Goal: Find contact information: Find contact information

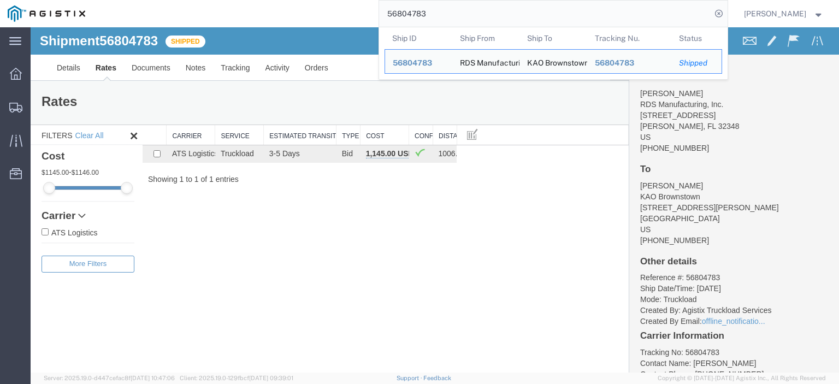
drag, startPoint x: 493, startPoint y: 23, endPoint x: 306, endPoint y: 11, distance: 187.2
click at [306, 11] on div "56804783 Ship ID Ship From Ship To Tracking Nu. Status Ship ID 56804783 Ship Fr…" at bounding box center [410, 13] width 635 height 27
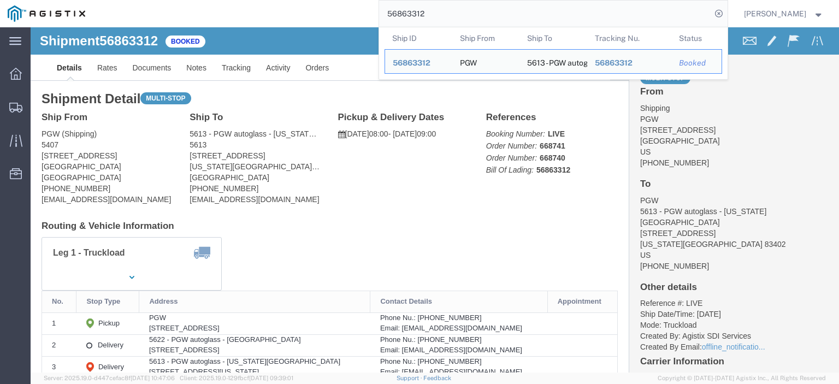
drag, startPoint x: 78, startPoint y: 128, endPoint x: 7, endPoint y: 129, distance: 71.0
click div "Ship From PGW (Shipping) 5407 [STREET_ADDRESS] [PHONE_NUMBER] [EMAIL_ADDRESS][D…"
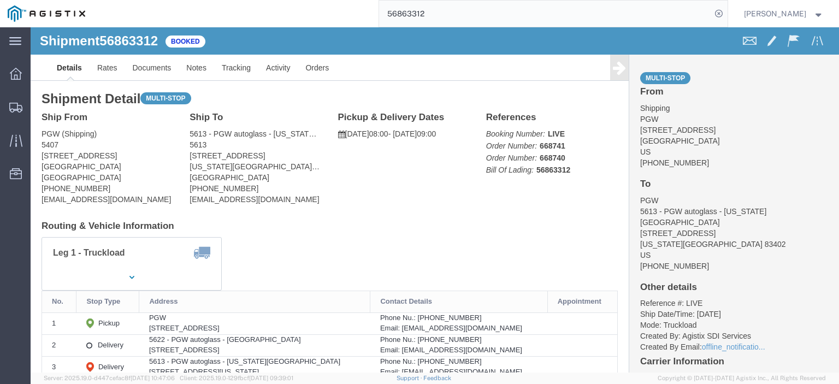
copy address "[STREET_ADDRESS]"
drag, startPoint x: 249, startPoint y: 127, endPoint x: 155, endPoint y: 132, distance: 94.6
click div "Ship To 5613 - PGW autoglass - [US_STATE][GEOGRAPHIC_DATA] (PGW) 5613 [STREET_A…"
copy address "[STREET_ADDRESS]"
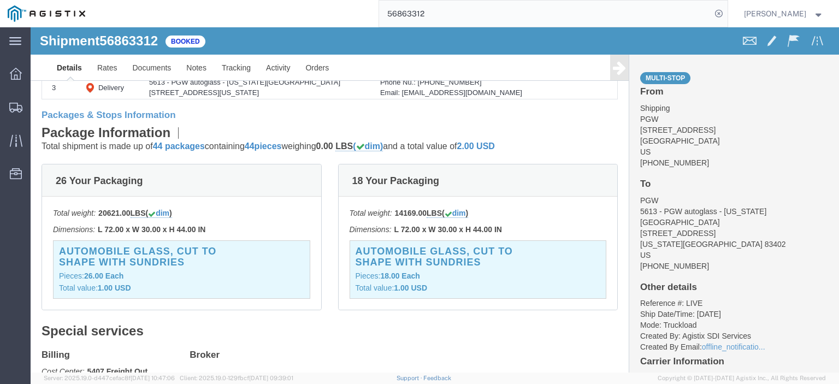
scroll to position [164, 0]
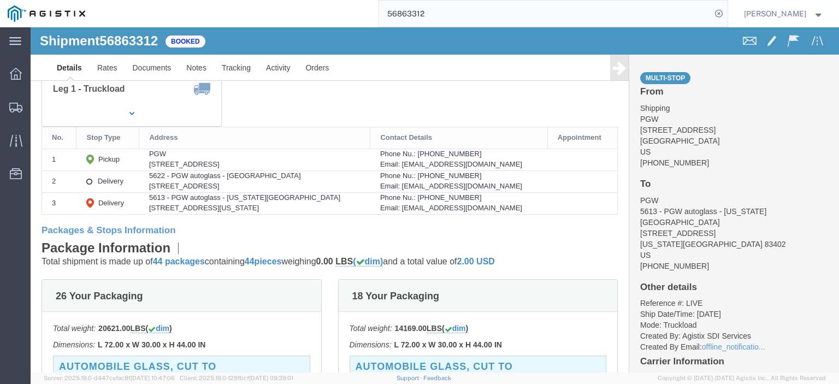
drag, startPoint x: 186, startPoint y: 157, endPoint x: 122, endPoint y: 160, distance: 63.4
click td "5622 - PGW autoglass - [GEOGRAPHIC_DATA] [STREET_ADDRESS]"
copy div "[STREET_ADDRESS]"
click link "Rates"
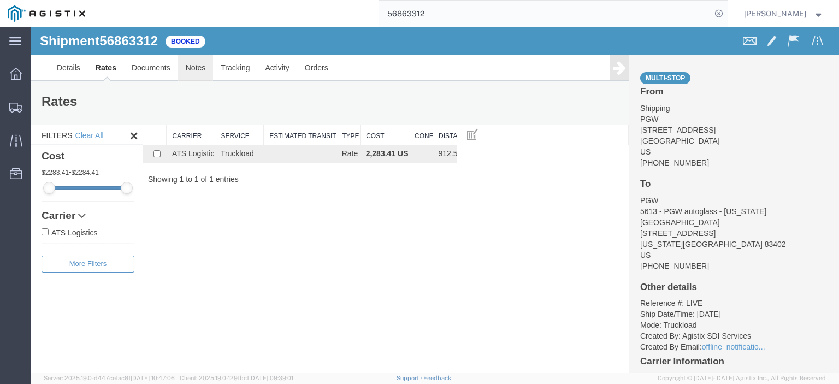
click at [198, 70] on link "Notes" at bounding box center [195, 68] width 35 height 26
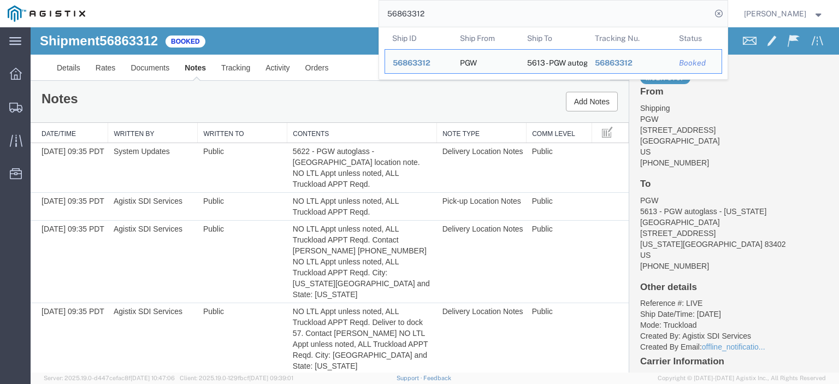
drag, startPoint x: 453, startPoint y: 11, endPoint x: 256, endPoint y: -17, distance: 198.6
click at [256, 0] on html "main_menu Created with Sketch. Collapse Menu Dashboard Shipments Traffic Resour…" at bounding box center [419, 192] width 839 height 384
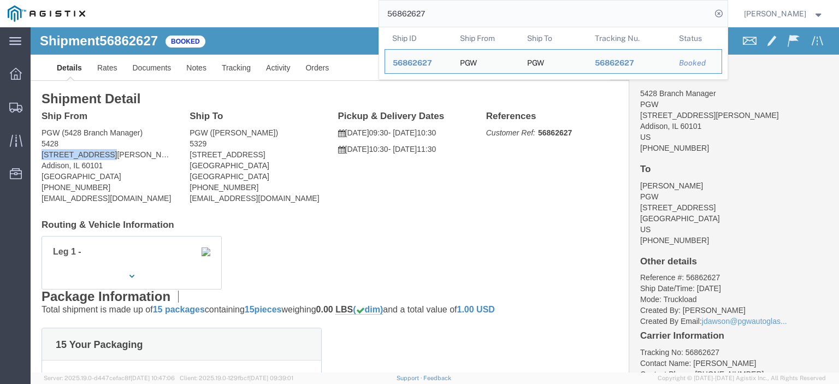
drag, startPoint x: 55, startPoint y: 127, endPoint x: 4, endPoint y: 128, distance: 50.8
click div "Ship From PGW (5428 Branch Manager) [STREET_ADDRESS][PERSON_NAME] [PHONE_NUMBER…"
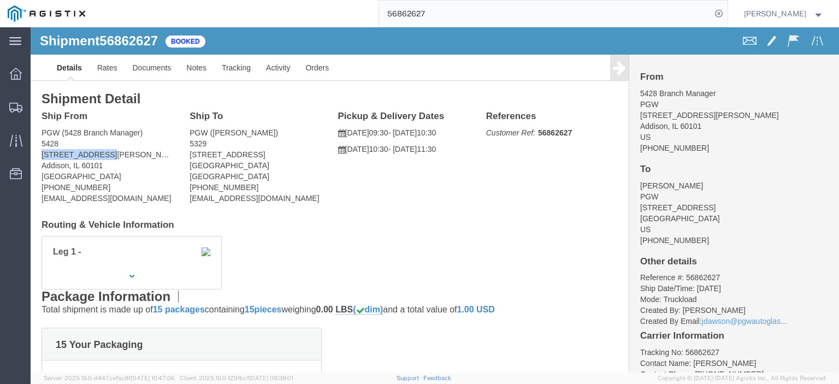
copy address "[STREET_ADDRESS][PERSON_NAME]"
drag, startPoint x: 224, startPoint y: 124, endPoint x: 150, endPoint y: 127, distance: 74.3
click div "Ship To PGW ([PERSON_NAME]) [STREET_ADDRESS] [PHONE_NUMBER] [EMAIL_ADDRESS][DOM…"
copy address "[STREET_ADDRESS]"
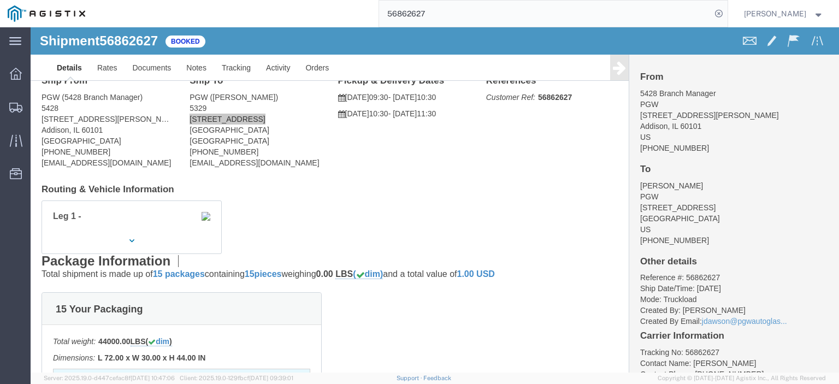
scroll to position [55, 0]
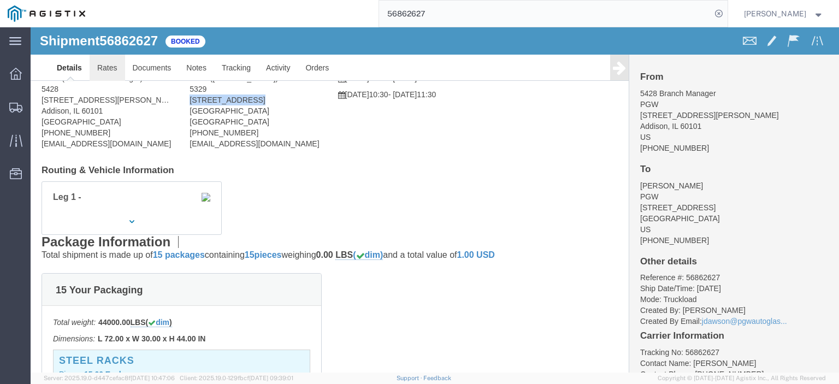
click link "Rates"
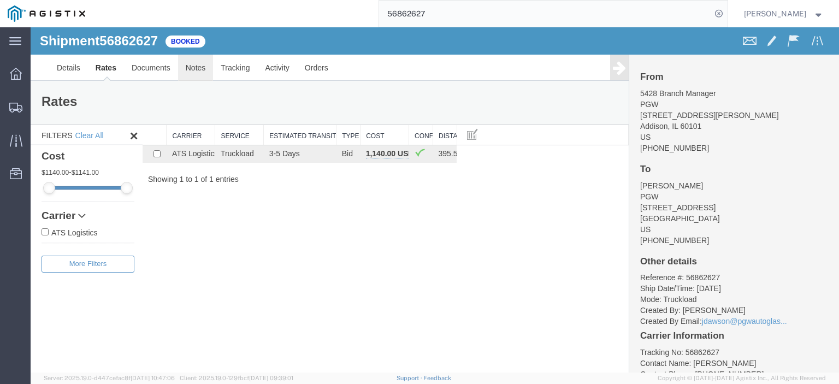
click at [188, 80] on link "Notes" at bounding box center [195, 68] width 35 height 26
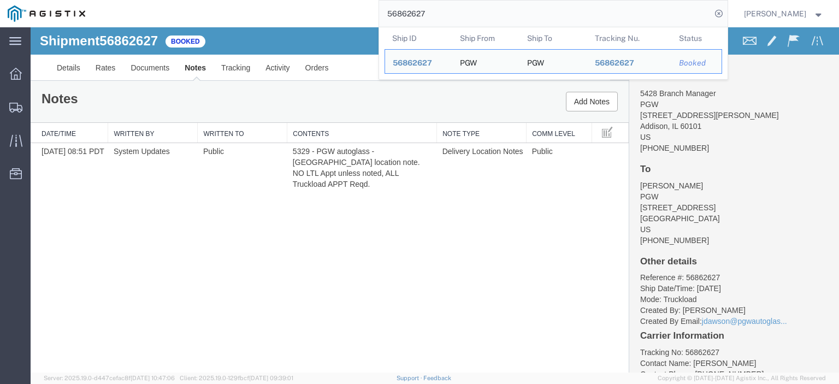
drag, startPoint x: 474, startPoint y: 15, endPoint x: 325, endPoint y: 9, distance: 149.2
click at [325, 9] on div "56862627 Ship ID Ship From Ship To Tracking Nu. Status Ship ID 56862627 Ship Fr…" at bounding box center [410, 13] width 635 height 27
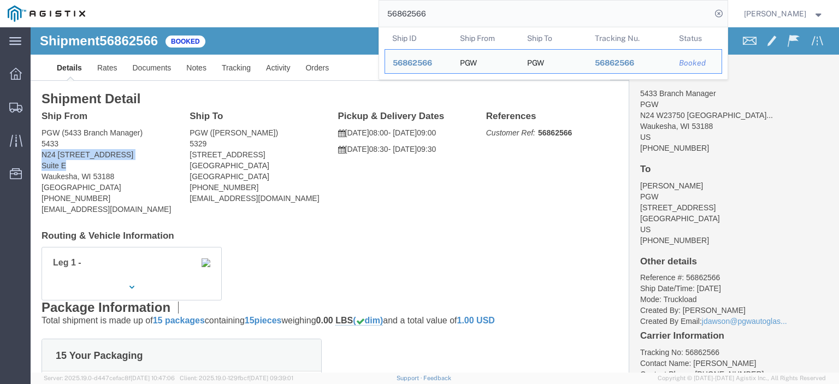
drag, startPoint x: 37, startPoint y: 137, endPoint x: 7, endPoint y: 128, distance: 31.3
click div "Ship From PGW (5433 Branch Manager) [GEOGRAPHIC_DATA][STREET_ADDRESS] [PHONE_NU…"
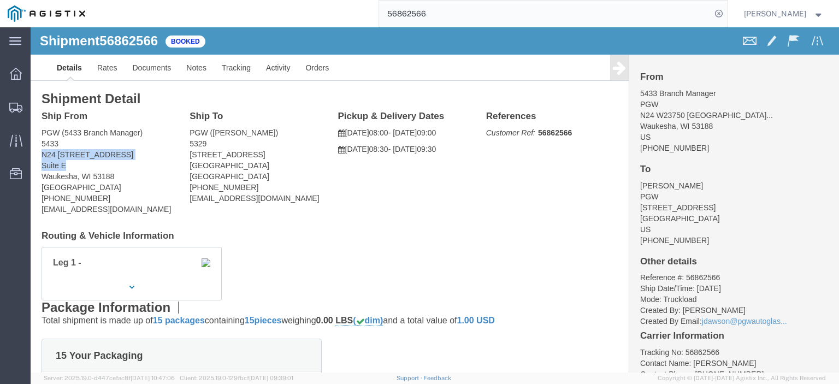
copy address "N24 [STREET_ADDRESS]"
drag, startPoint x: 30, startPoint y: 115, endPoint x: 6, endPoint y: 106, distance: 25.6
click div "Ship From PGW (5433 Branch Manager) [GEOGRAPHIC_DATA][STREET_ADDRESS] [PHONE_NU…"
copy address "PGW (5433 Branch Manager) 5433"
drag, startPoint x: 82, startPoint y: 149, endPoint x: 8, endPoint y: 150, distance: 74.3
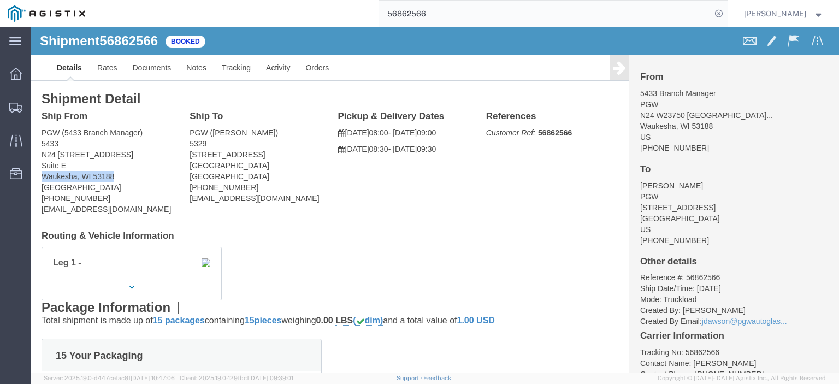
click div "Ship From PGW (5433 Branch Manager) [GEOGRAPHIC_DATA][STREET_ADDRESS] [PHONE_NU…"
copy address "Waukesha, WI 53188"
drag, startPoint x: 121, startPoint y: 181, endPoint x: 10, endPoint y: 180, distance: 111.4
click div "Ship From PGW (5433 Branch Manager) [GEOGRAPHIC_DATA][STREET_ADDRESS] [PHONE_NU…"
copy address "[EMAIL_ADDRESS][DOMAIN_NAME]"
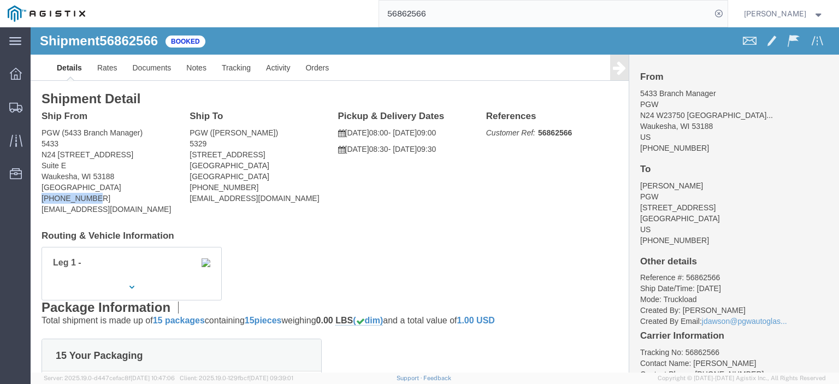
drag, startPoint x: 60, startPoint y: 169, endPoint x: 5, endPoint y: 170, distance: 54.6
click div "Ship From PGW (5433 Branch Manager) [GEOGRAPHIC_DATA][STREET_ADDRESS] [PHONE_NU…"
copy address "[PHONE_NUMBER]"
drag, startPoint x: 161, startPoint y: 127, endPoint x: 152, endPoint y: 127, distance: 9.3
click div "Ship To PGW ([PERSON_NAME]) [STREET_ADDRESS] [PHONE_NUMBER] [EMAIL_ADDRESS][DOM…"
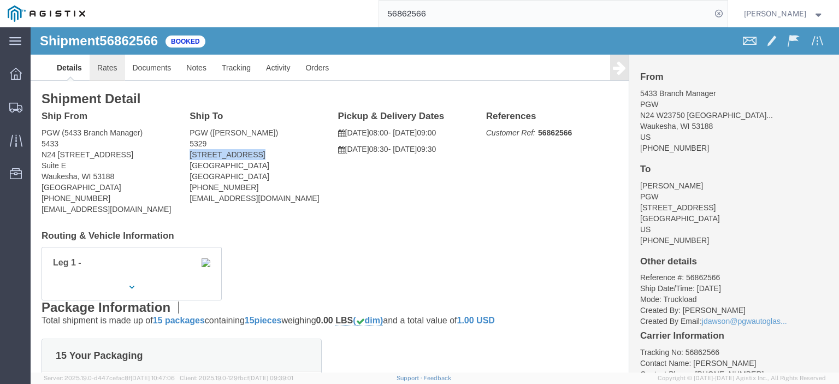
click link "Rates"
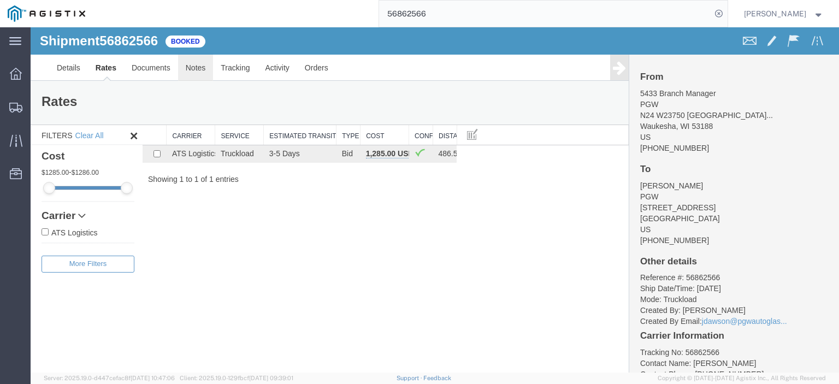
click at [184, 67] on link "Notes" at bounding box center [195, 68] width 35 height 26
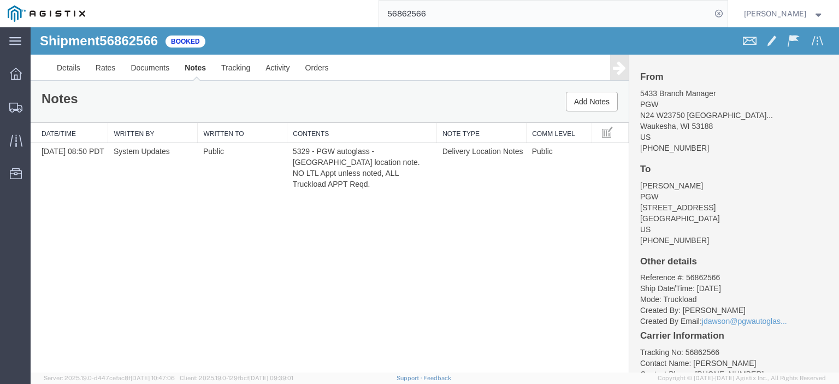
drag, startPoint x: 465, startPoint y: 9, endPoint x: 363, endPoint y: 7, distance: 102.2
click at [365, 8] on div "56862566" at bounding box center [410, 13] width 635 height 27
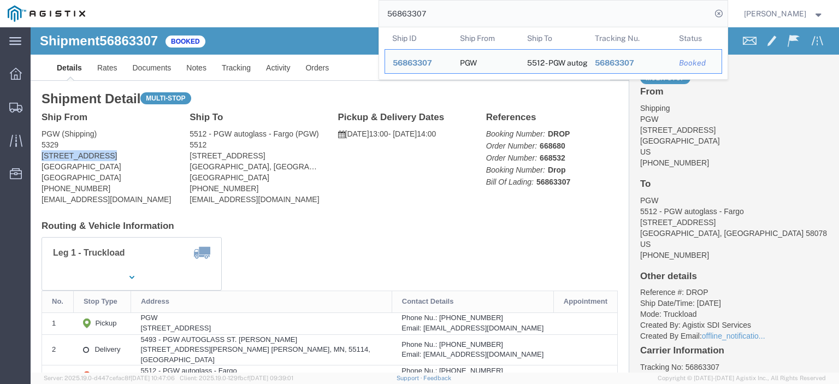
drag, startPoint x: 76, startPoint y: 127, endPoint x: 10, endPoint y: 132, distance: 66.2
click div "Ship From PGW (Shipping) [STREET_ADDRESS] [PHONE_NUMBER] [EMAIL_ADDRESS][DOMAIN…"
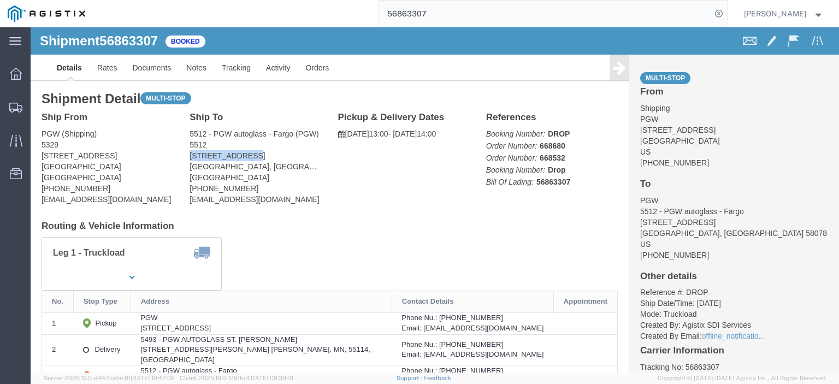
drag, startPoint x: 227, startPoint y: 131, endPoint x: 151, endPoint y: 129, distance: 76.5
click div "Ship To 5512 - PGW autoglass - Fargo (PGW) [STREET_ADDRESS] [PHONE_NUMBER] [EMA…"
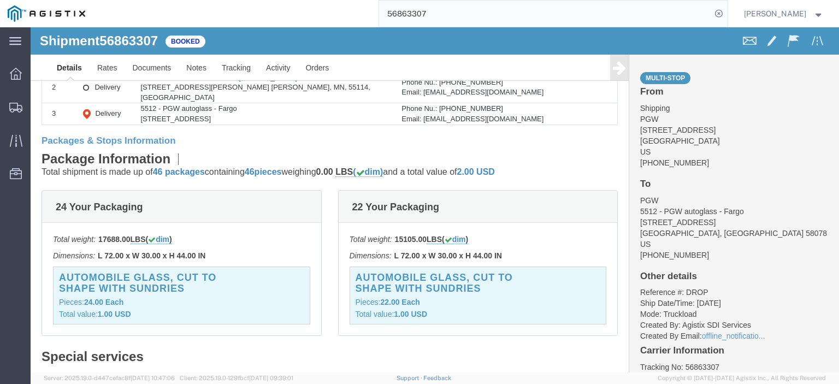
scroll to position [98, 0]
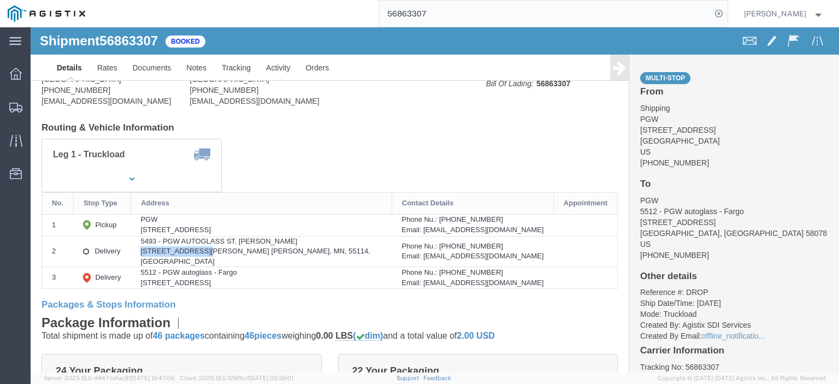
drag, startPoint x: 196, startPoint y: 223, endPoint x: 125, endPoint y: 223, distance: 71.0
click td "5493 - PGW AUTOGLASS ST. [PERSON_NAME] [STREET_ADDRESS][PERSON_NAME] [PERSON_NA…"
drag, startPoint x: 250, startPoint y: 214, endPoint x: 127, endPoint y: 217, distance: 122.9
click td "5493 - PGW AUTOGLASS ST. [PERSON_NAME] [STREET_ADDRESS][PERSON_NAME] [PERSON_NA…"
drag, startPoint x: 268, startPoint y: 223, endPoint x: 201, endPoint y: 226, distance: 67.3
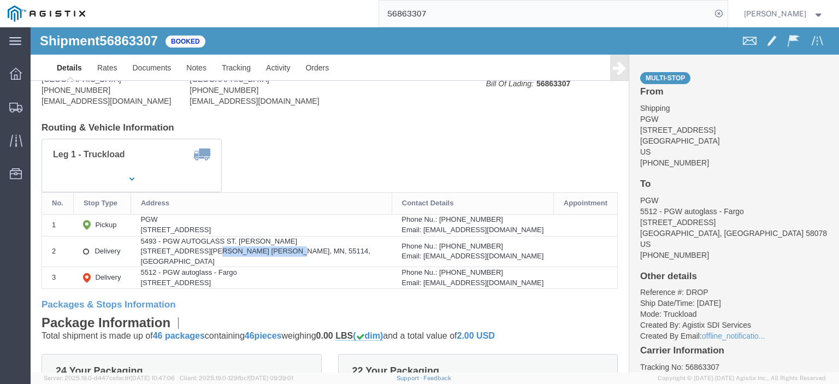
click div "[STREET_ADDRESS][PERSON_NAME] [PERSON_NAME], MN, 55114, [GEOGRAPHIC_DATA]"
drag, startPoint x: 467, startPoint y: 226, endPoint x: 360, endPoint y: 230, distance: 107.7
click tbody "1 Pickup PGW [STREET_ADDRESS] Phone Nu.: [PHONE_NUMBER] Email: [EMAIL_ADDRESS][…"
drag, startPoint x: 422, startPoint y: 210, endPoint x: 377, endPoint y: 217, distance: 44.8
click div "Phone Nu.: [PHONE_NUMBER]"
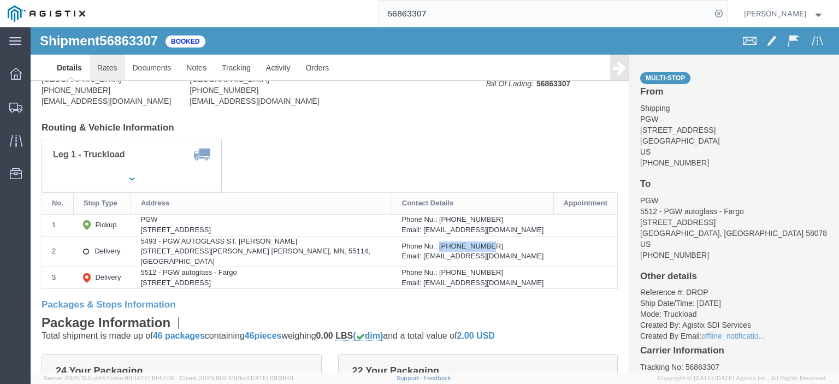
click link "Rates"
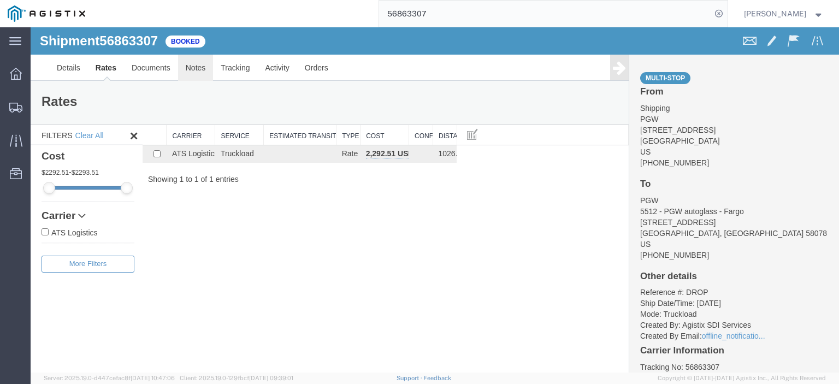
click at [185, 64] on link "Notes" at bounding box center [195, 68] width 35 height 26
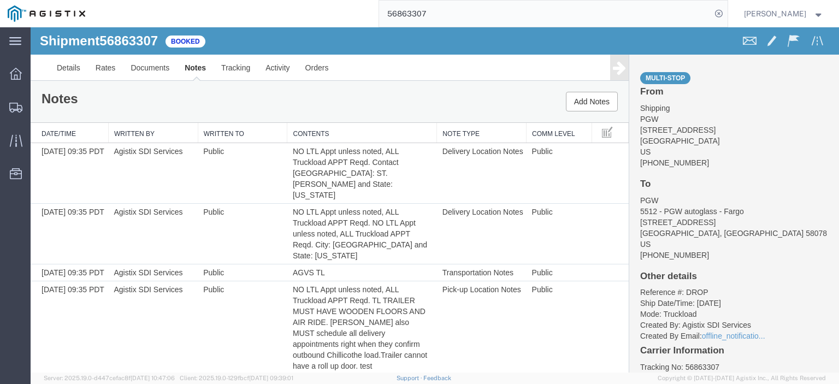
scroll to position [7, 0]
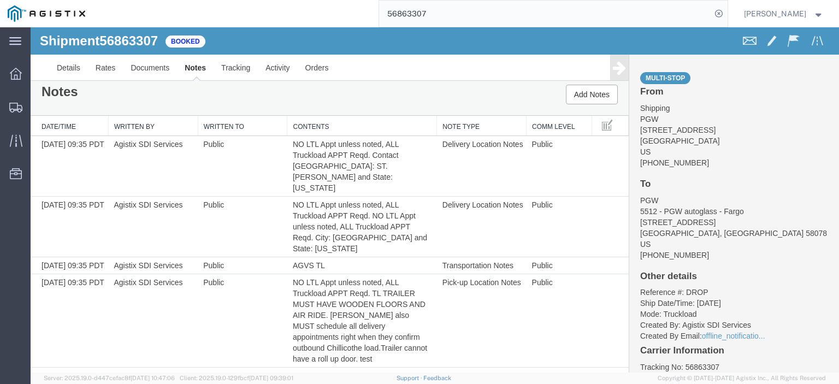
drag, startPoint x: 483, startPoint y: 11, endPoint x: 286, endPoint y: 1, distance: 197.4
click at [289, 4] on div "56863307" at bounding box center [410, 13] width 635 height 27
paste input "5"
paste input "56863305"
type input "5"
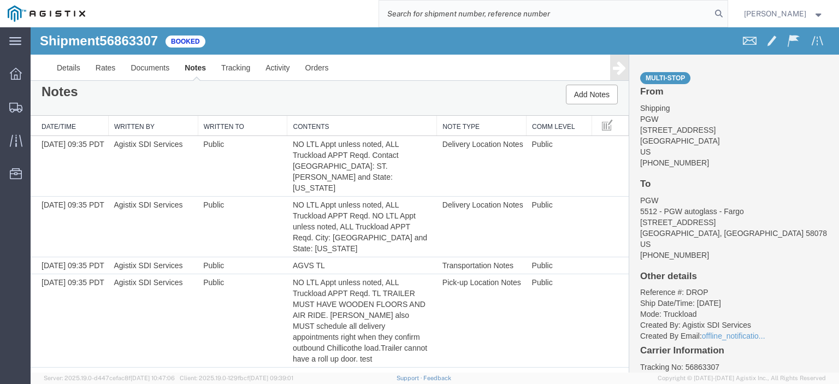
paste input "56863305"
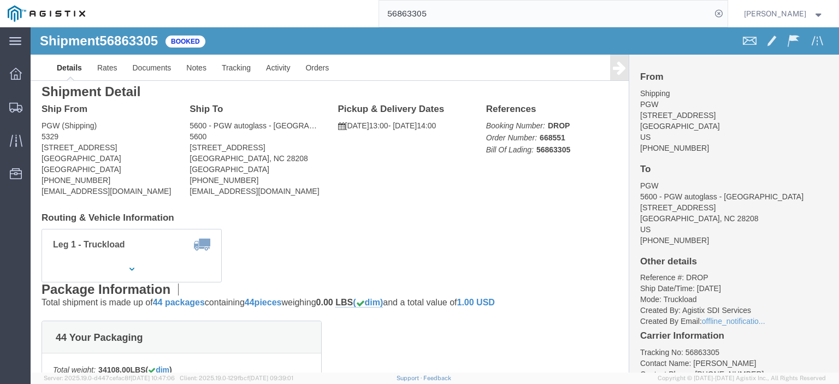
click span "56863305"
drag, startPoint x: 79, startPoint y: 121, endPoint x: 6, endPoint y: 125, distance: 72.7
click div "Ship From PGW (Shipping) [STREET_ADDRESS] [PHONE_NUMBER] [EMAIL_ADDRESS][DOMAIN…"
drag, startPoint x: 237, startPoint y: 119, endPoint x: 155, endPoint y: 121, distance: 82.5
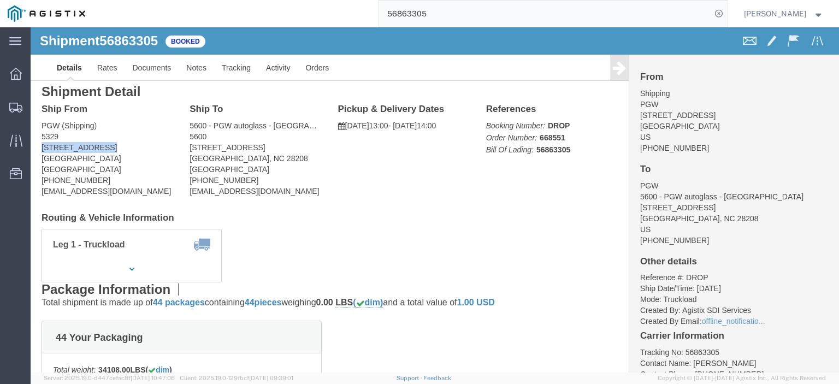
click div "Ship To 5600 - PGW autoglass - [GEOGRAPHIC_DATA] (PGW) [STREET_ADDRESS] [PHONE_…"
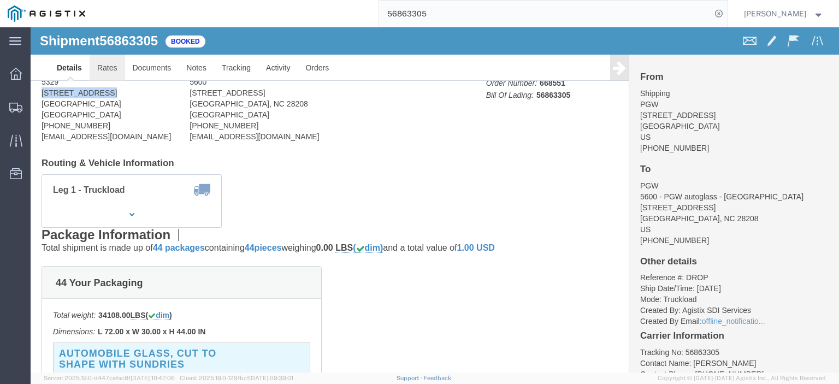
click link "Rates"
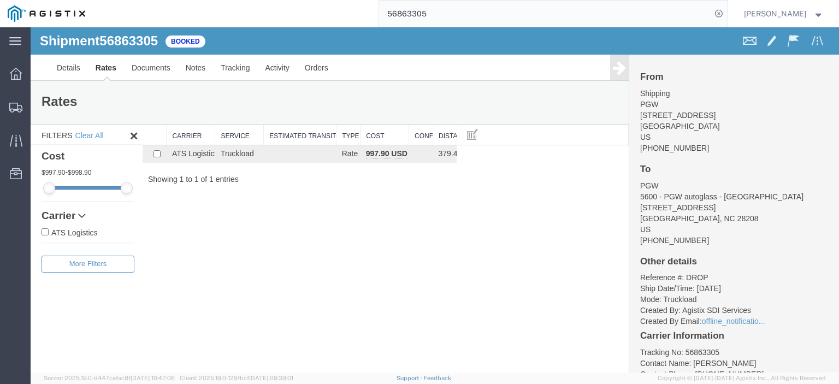
drag, startPoint x: 486, startPoint y: 17, endPoint x: 342, endPoint y: 0, distance: 145.2
click at [342, 0] on div "56863305" at bounding box center [410, 13] width 635 height 27
paste input "37380"
type input "56837380"
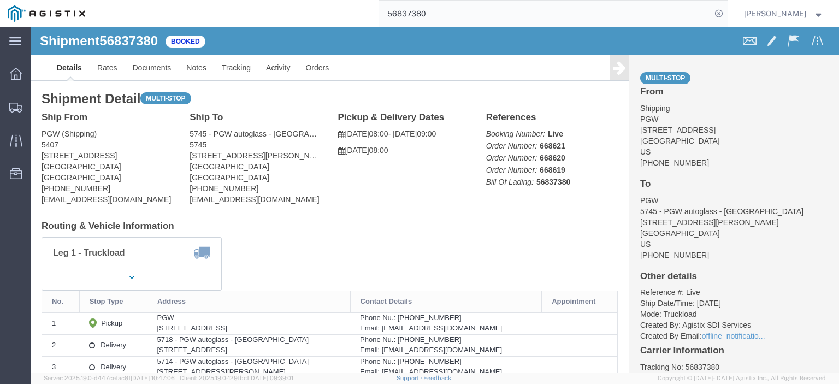
scroll to position [55, 0]
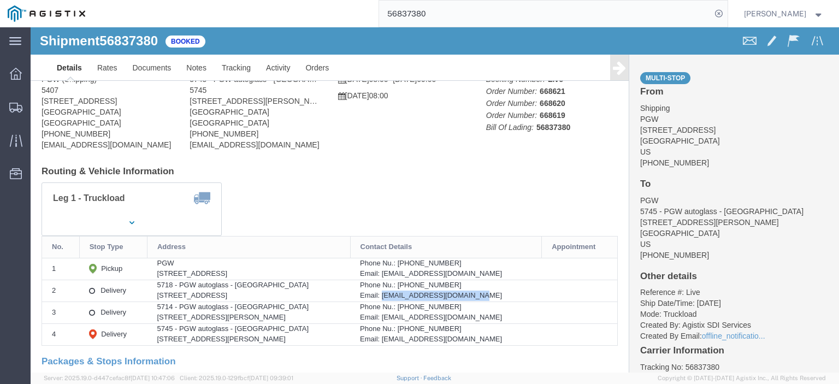
drag, startPoint x: 470, startPoint y: 269, endPoint x: 365, endPoint y: 269, distance: 104.3
click div "Email: [EMAIL_ADDRESS][DOMAIN_NAME]"
drag, startPoint x: 467, startPoint y: 289, endPoint x: 364, endPoint y: 294, distance: 102.8
click div "Email: [EMAIL_ADDRESS][DOMAIN_NAME]"
drag, startPoint x: 470, startPoint y: 313, endPoint x: 364, endPoint y: 313, distance: 105.4
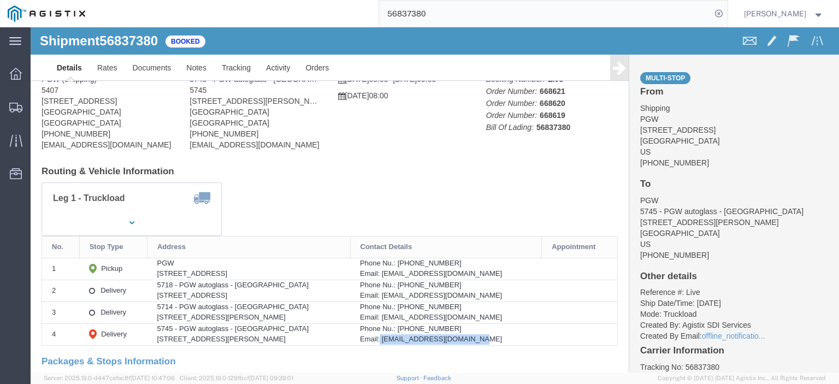
click div "Email: [EMAIL_ADDRESS][DOMAIN_NAME]"
